Goal: Transaction & Acquisition: Subscribe to service/newsletter

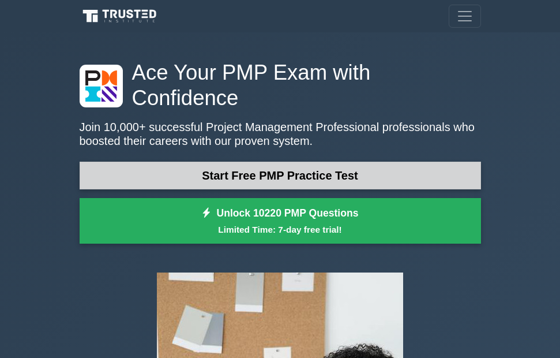
click at [255, 162] on link "Start Free PMP Practice Test" at bounding box center [281, 176] width 402 height 28
click at [254, 162] on link "Start Free PMP Practice Test" at bounding box center [281, 176] width 402 height 28
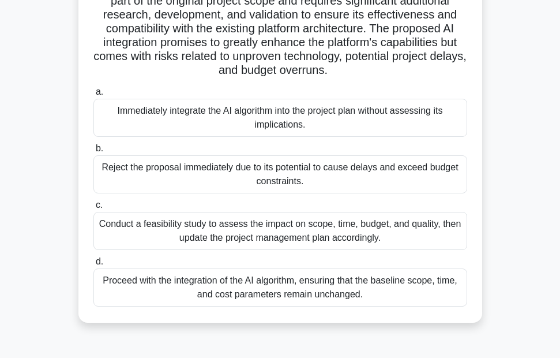
scroll to position [231, 0]
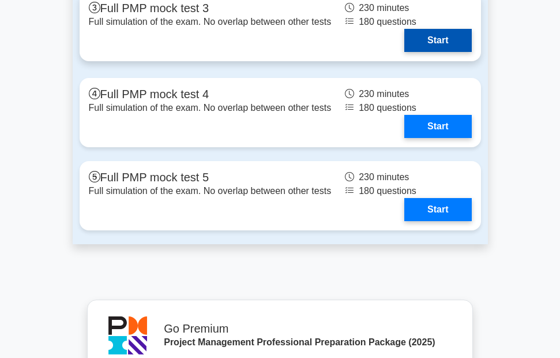
scroll to position [3902, 0]
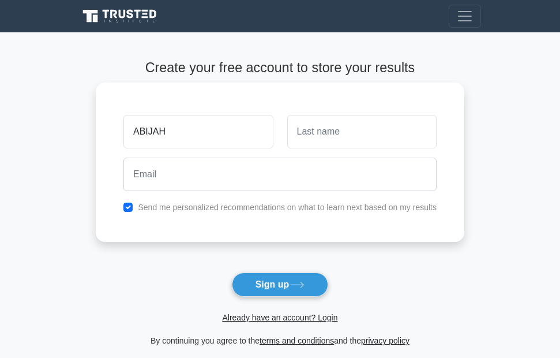
type input "ABIJAH"
click at [301, 142] on input "text" at bounding box center [361, 131] width 149 height 33
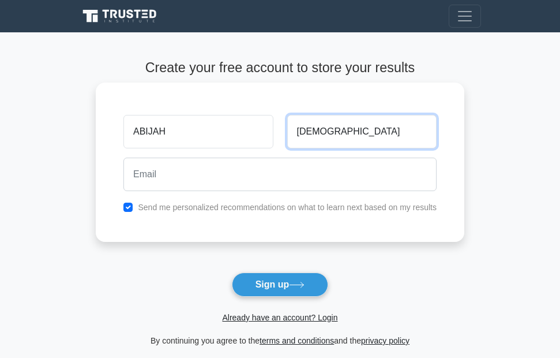
type input "ONYIBE"
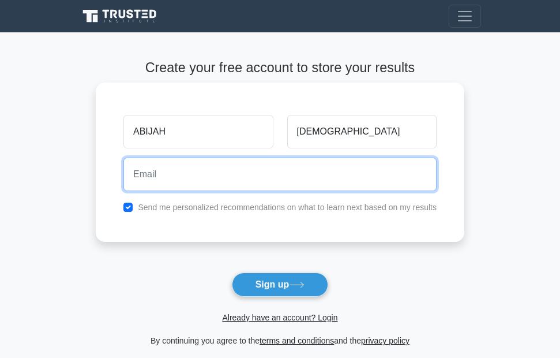
click at [273, 177] on input "email" at bounding box center [279, 174] width 313 height 33
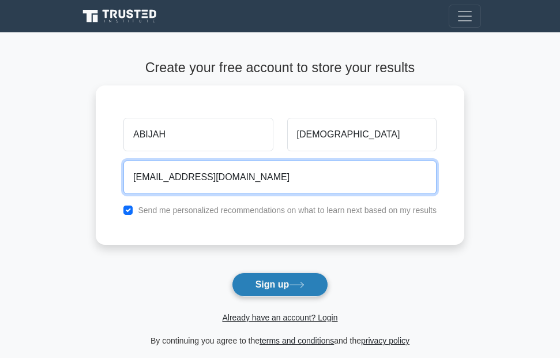
type input "MOSESABIJAH42@GMAIL.COM"
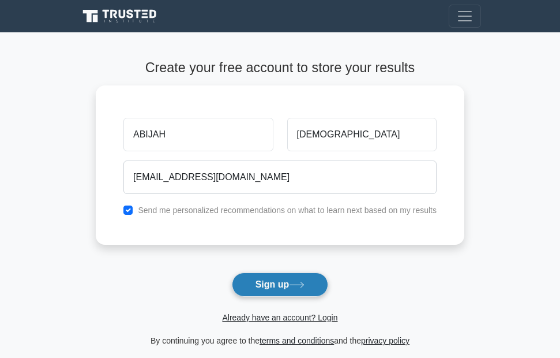
click at [266, 291] on button "Sign up" at bounding box center [280, 284] width 97 height 24
